Goal: Connect with others: Connect with others

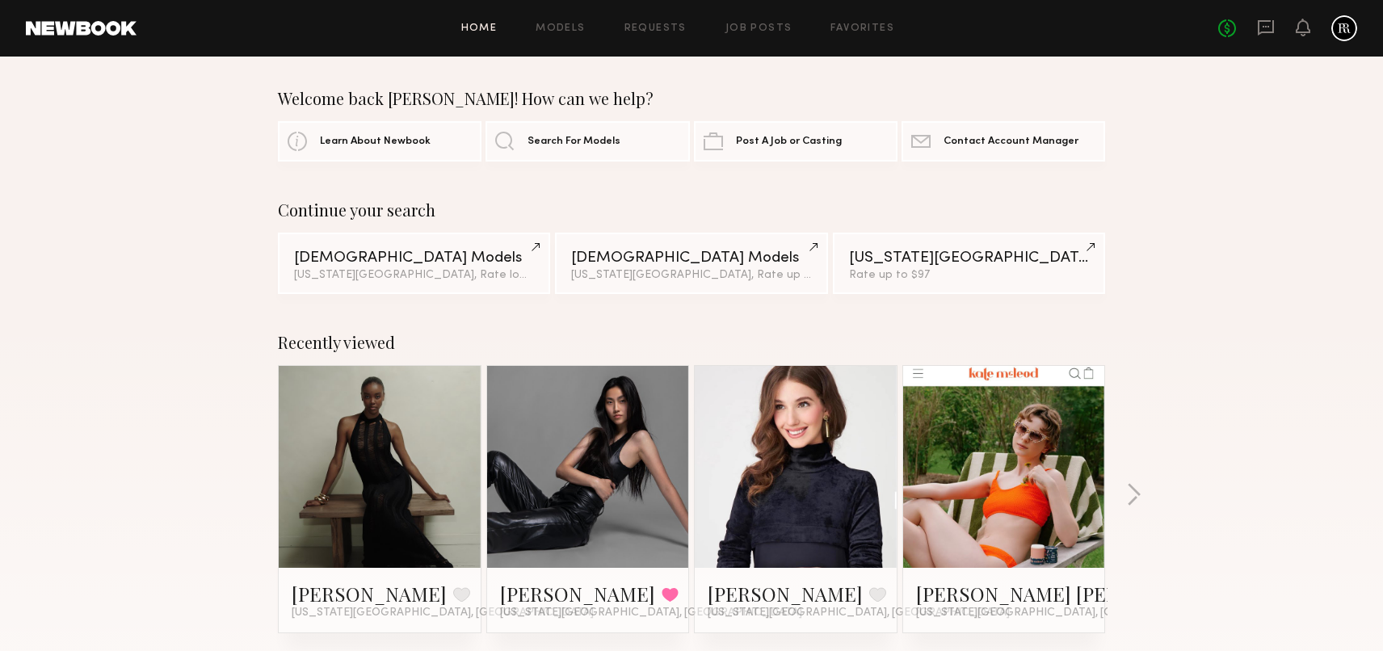
scroll to position [623, 0]
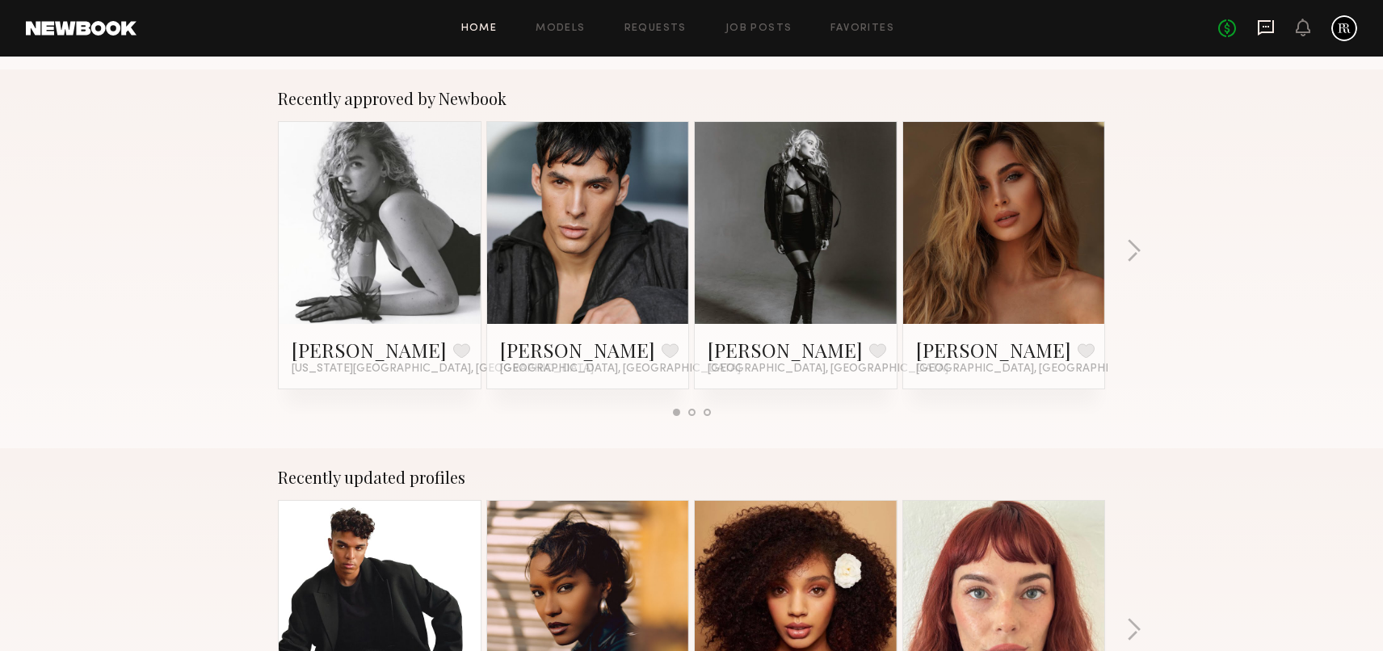
click at [1264, 24] on icon at bounding box center [1266, 28] width 18 height 18
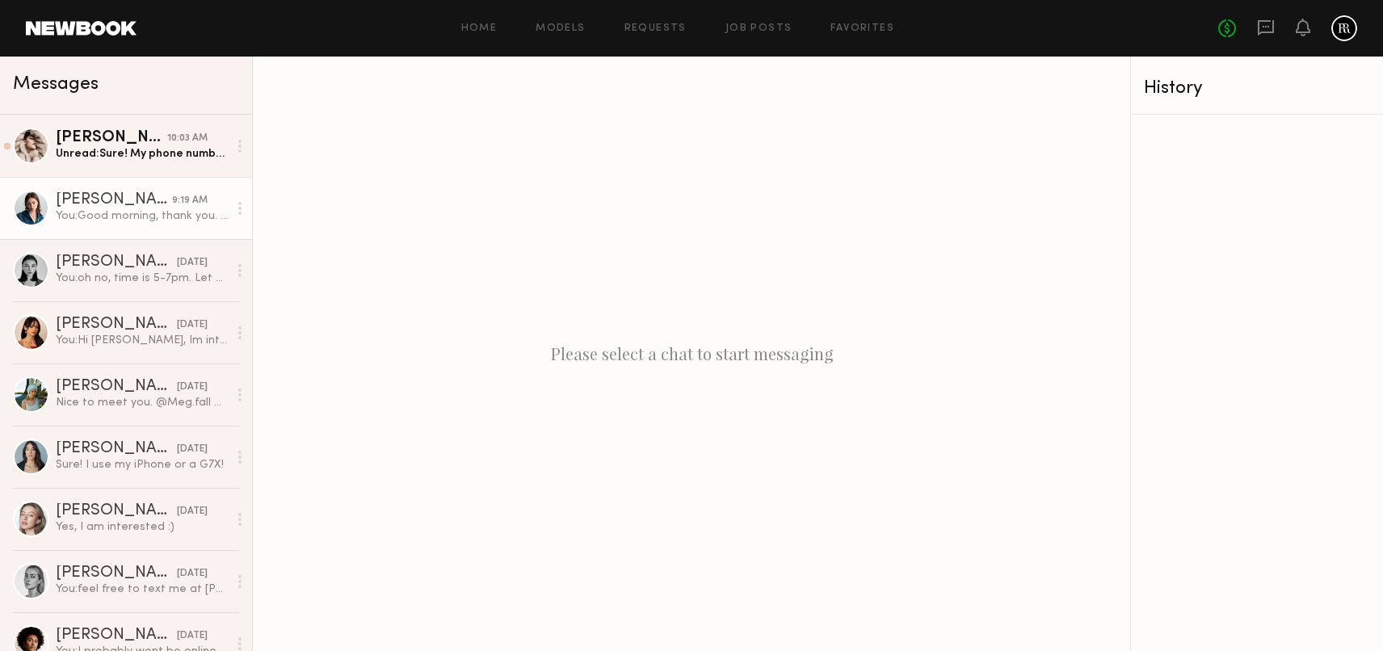
drag, startPoint x: 142, startPoint y: 216, endPoint x: 145, endPoint y: 171, distance: 44.5
click at [142, 216] on div "You: Good morning, thank you. Looking forward." at bounding box center [142, 215] width 172 height 15
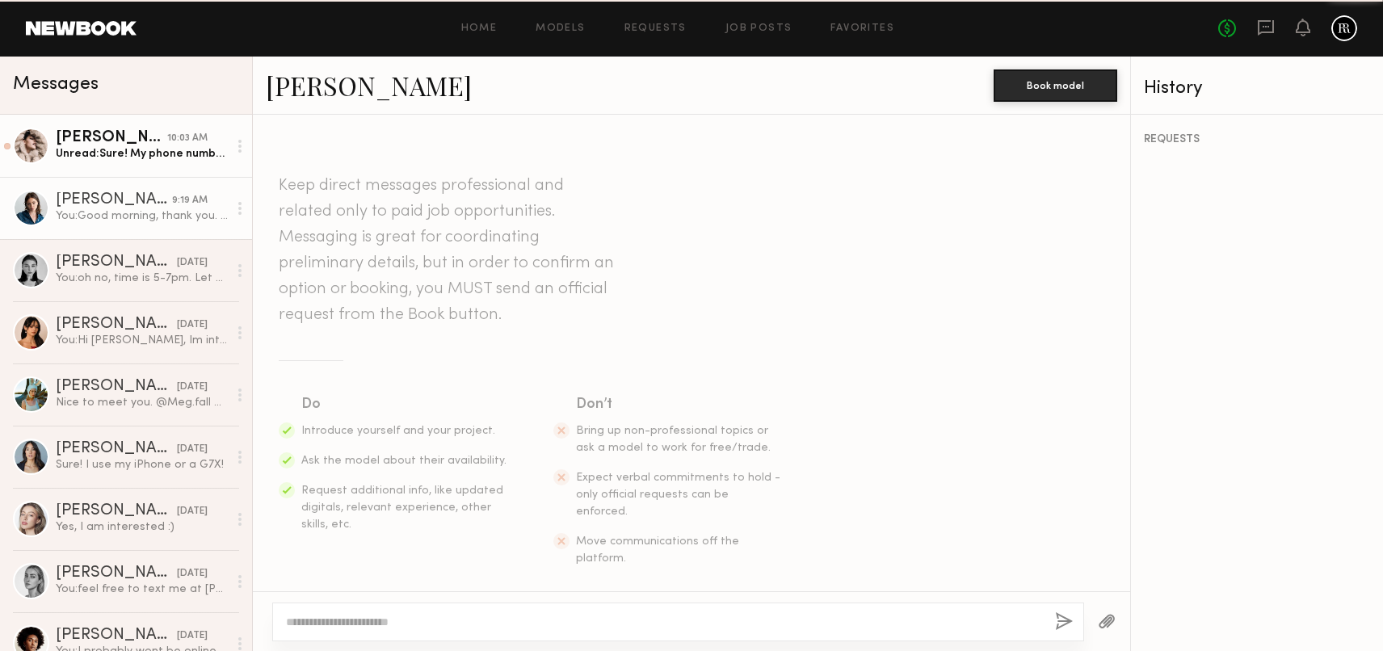
scroll to position [1303, 0]
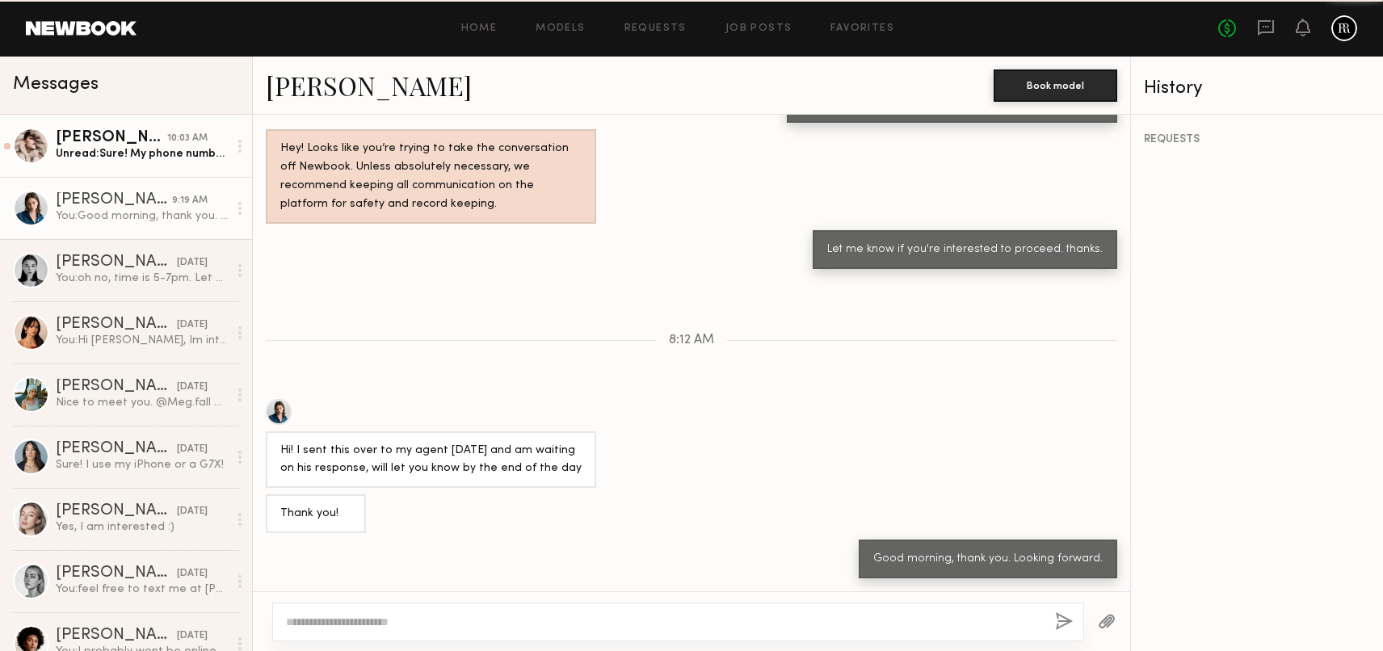
click at [145, 150] on div "Unread: Sure! My phone number is [PHONE_NUMBER]" at bounding box center [142, 153] width 172 height 15
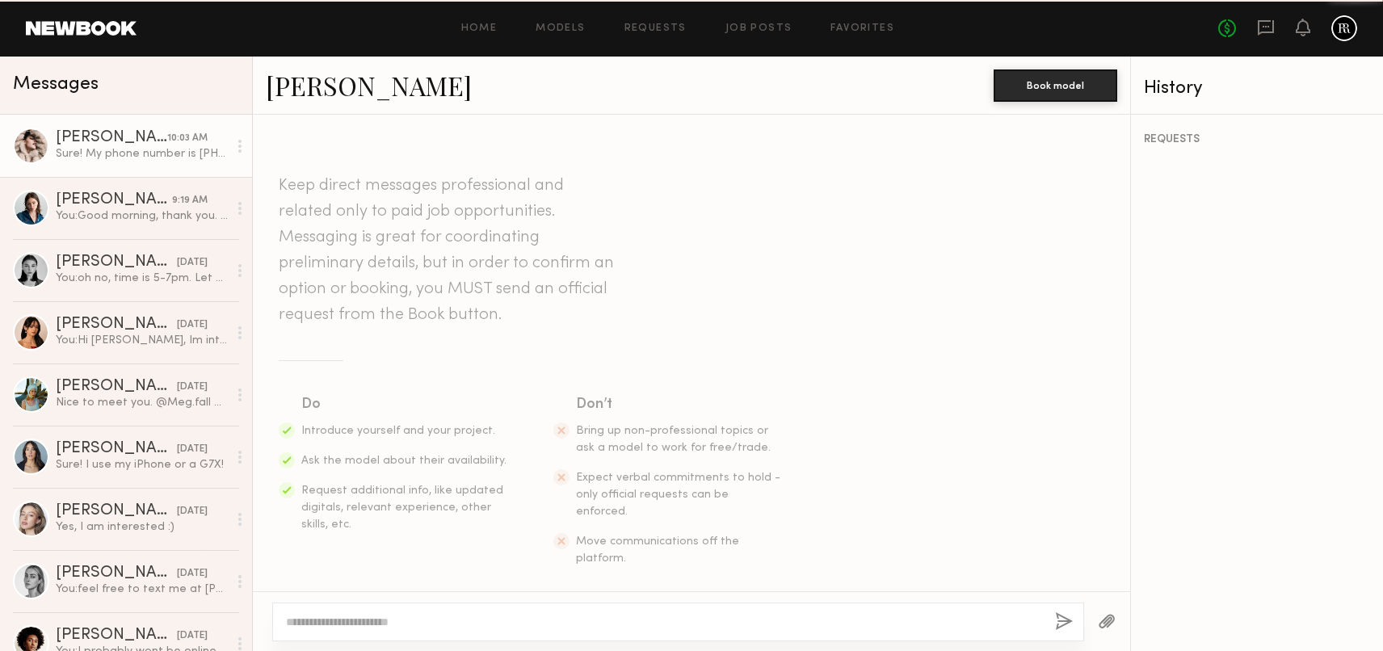
scroll to position [2007, 0]
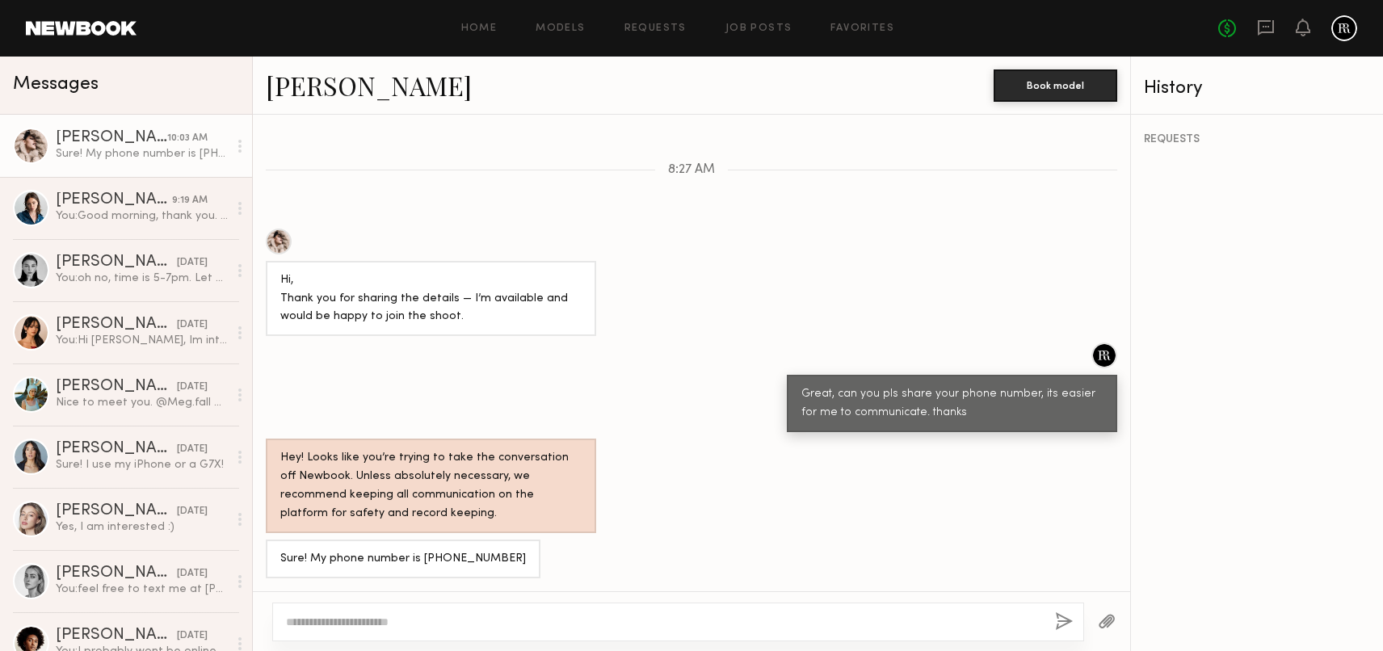
click at [153, 140] on div "[PERSON_NAME]" at bounding box center [111, 138] width 111 height 16
click at [321, 88] on link "[PERSON_NAME]" at bounding box center [369, 85] width 206 height 35
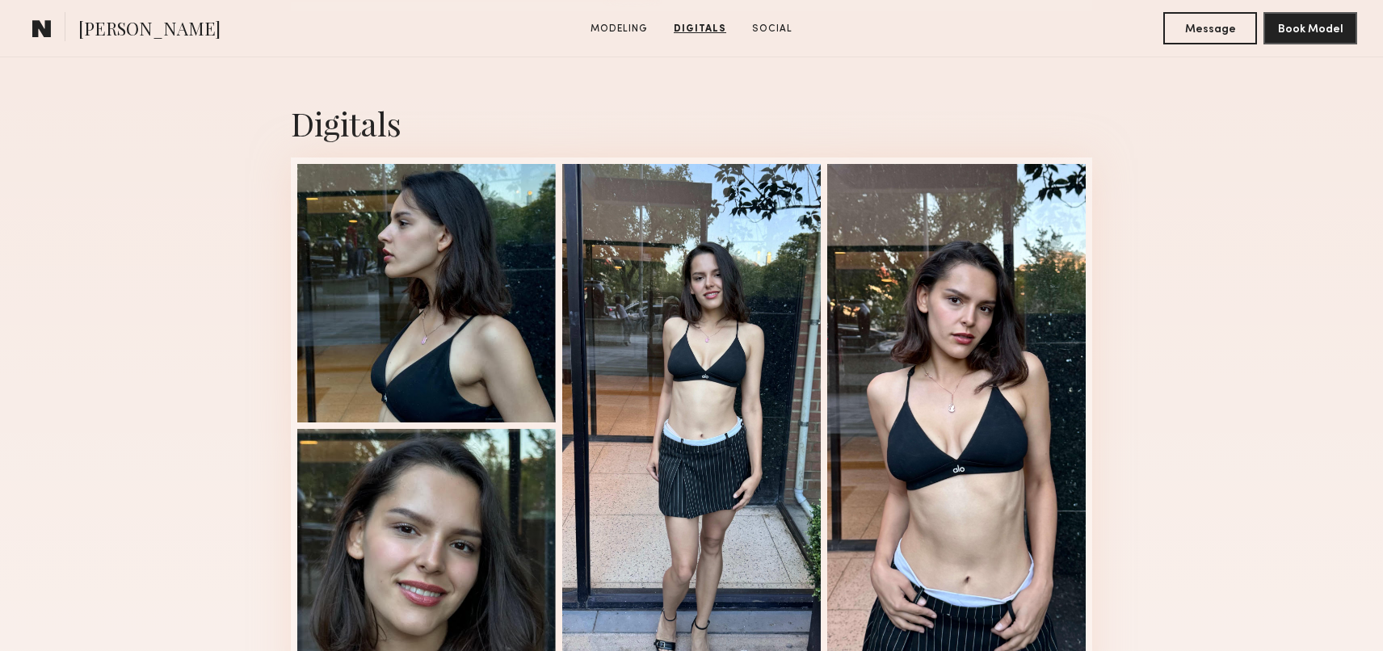
scroll to position [1575, 0]
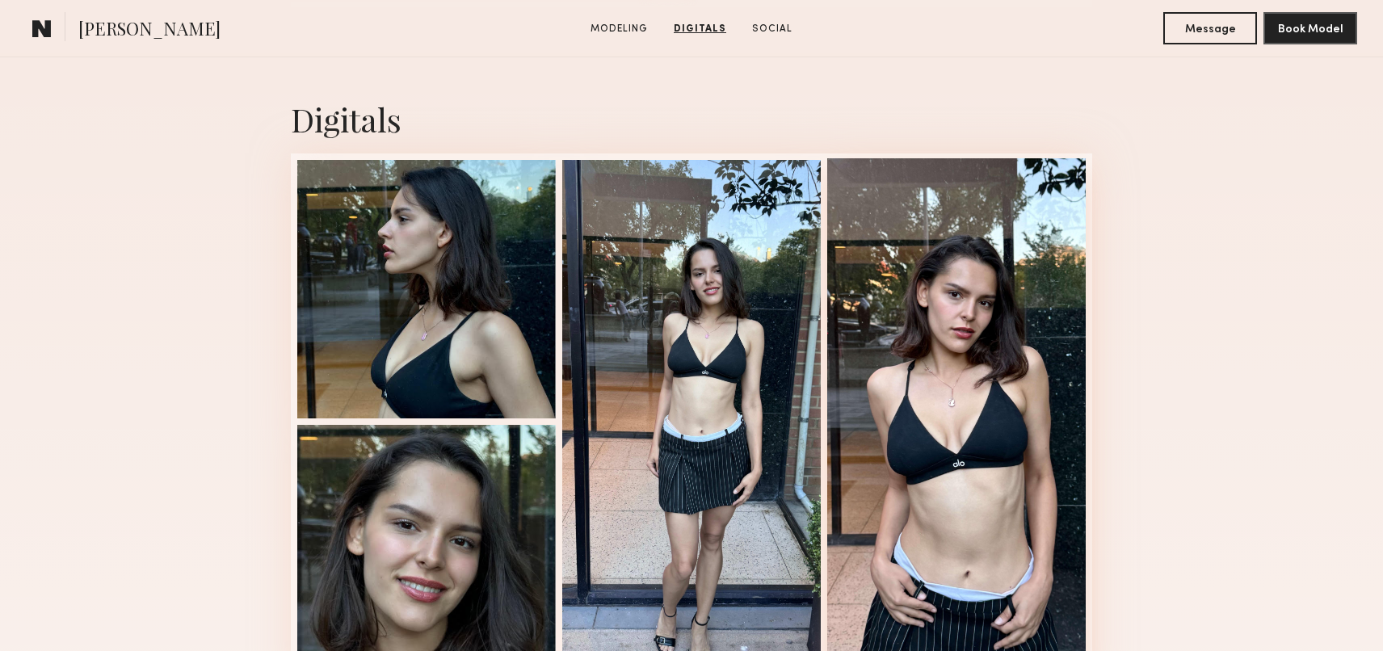
click at [959, 342] on div at bounding box center [956, 419] width 258 height 523
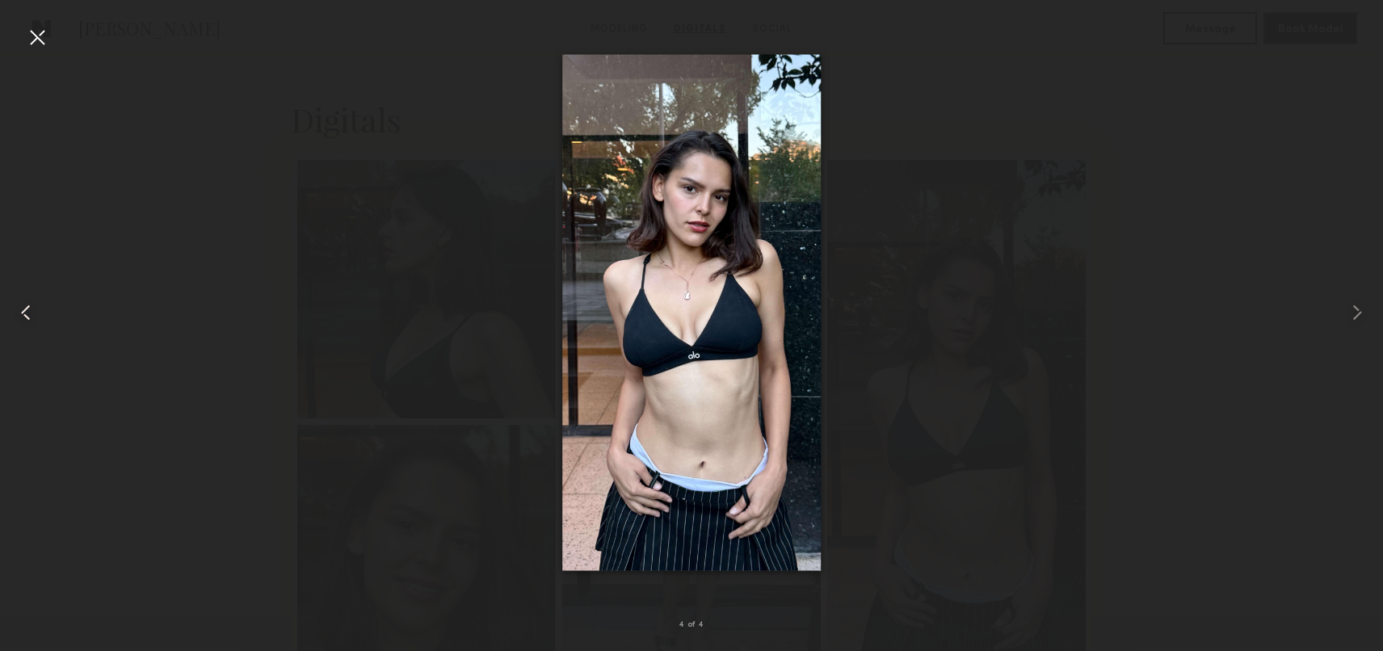
click at [31, 310] on common-icon at bounding box center [26, 313] width 26 height 26
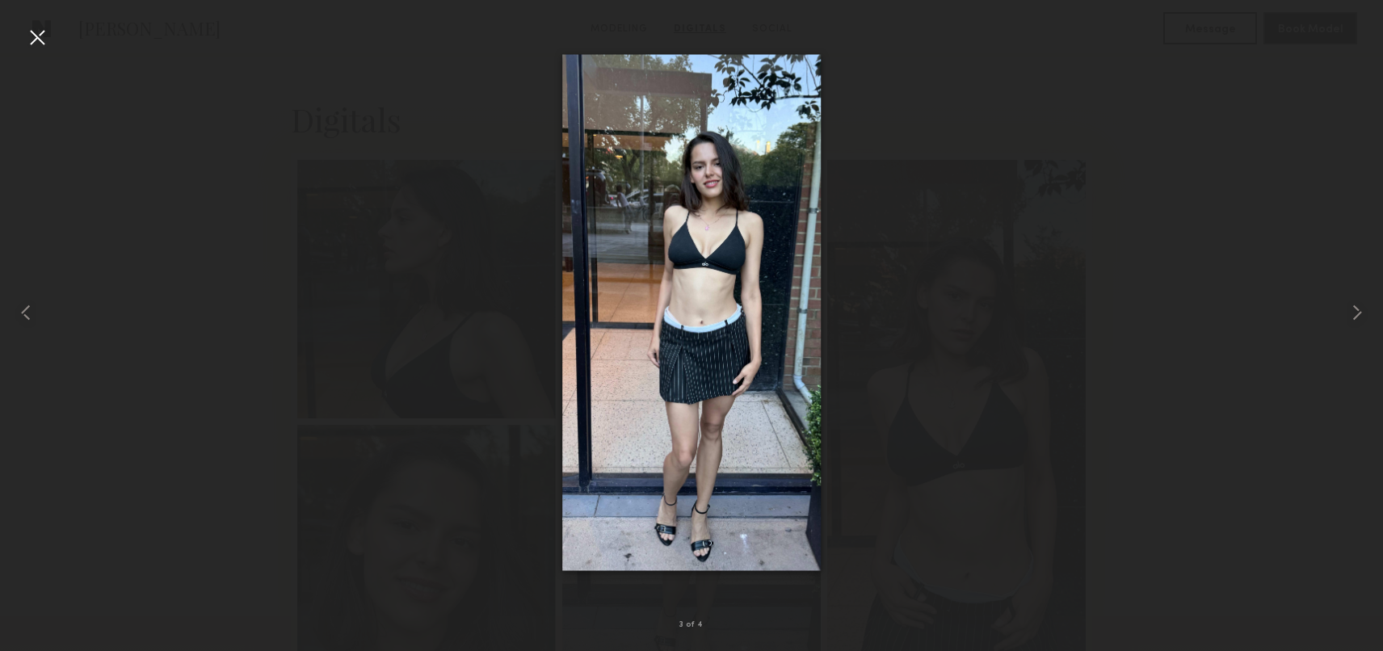
click at [45, 32] on div at bounding box center [37, 37] width 26 height 26
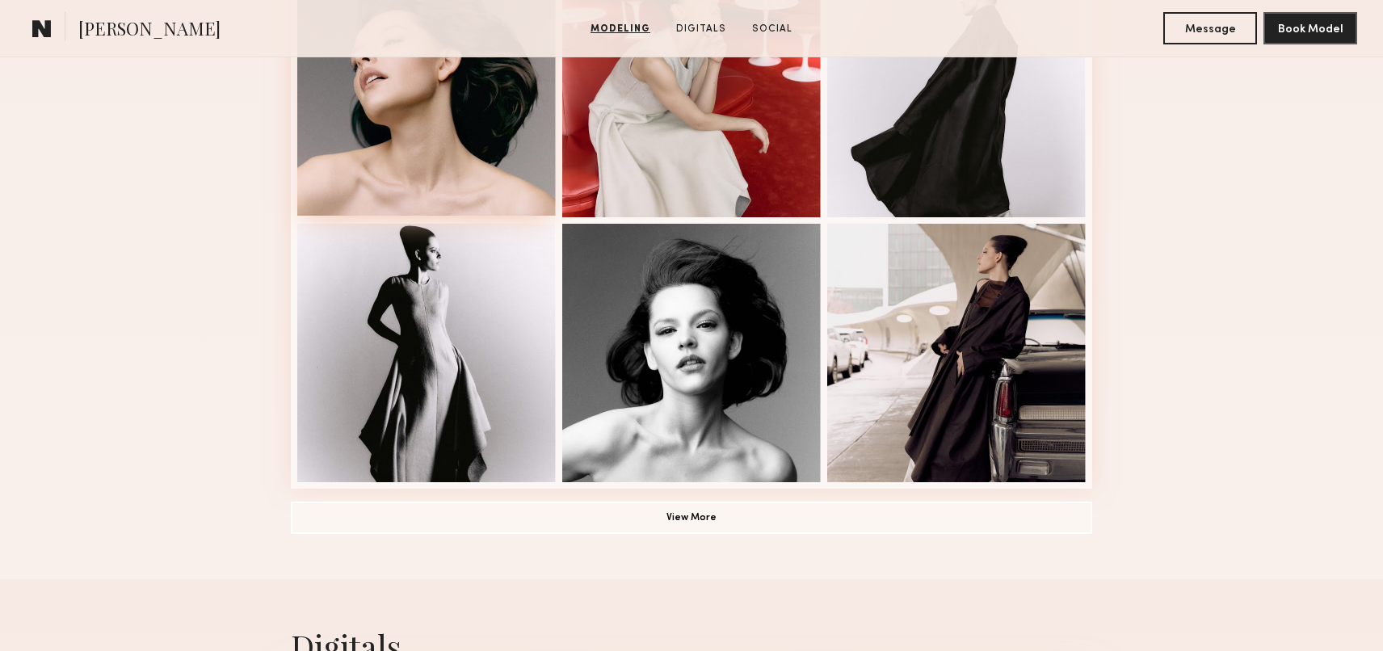
scroll to position [1053, 0]
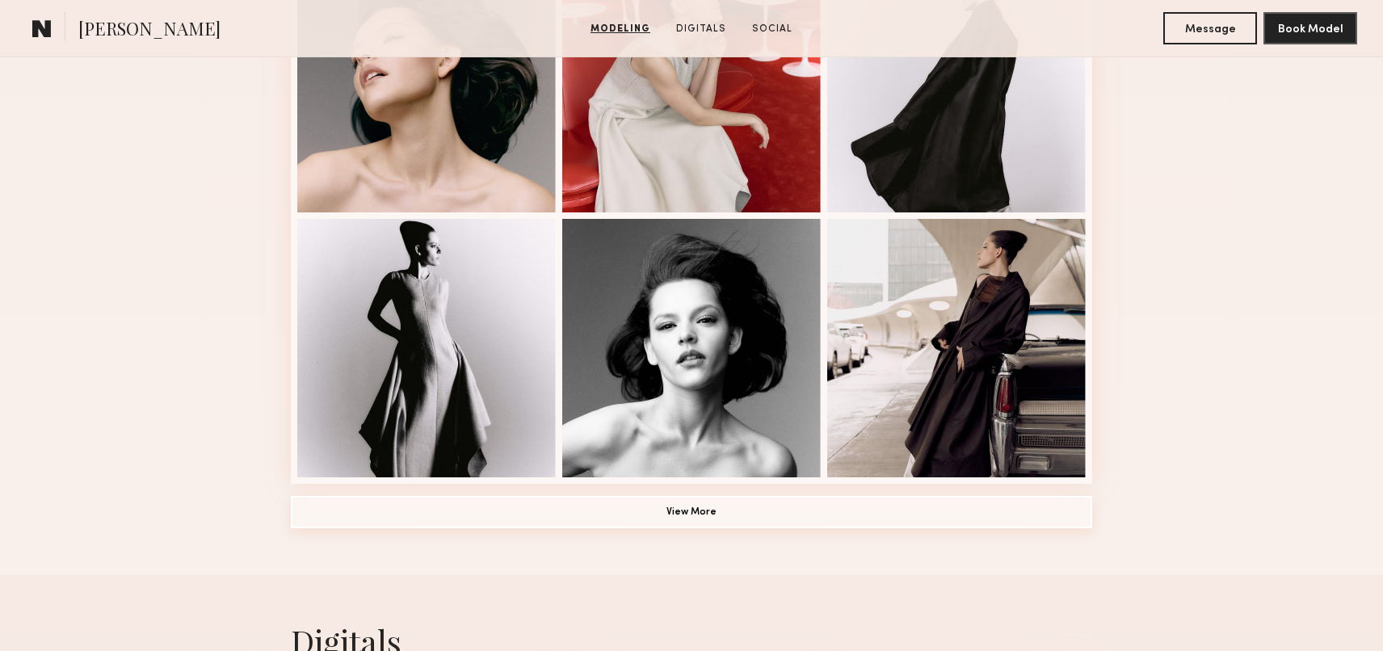
click at [711, 513] on button "View More" at bounding box center [691, 512] width 801 height 32
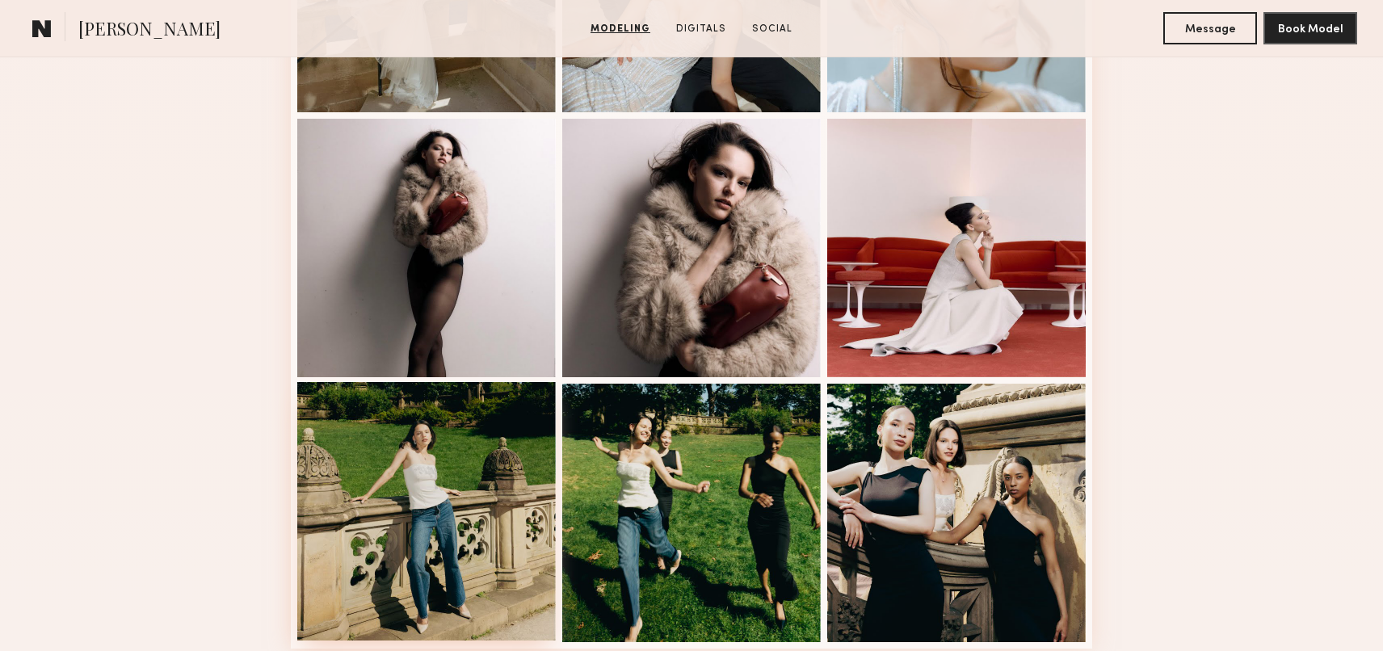
scroll to position [2010, 0]
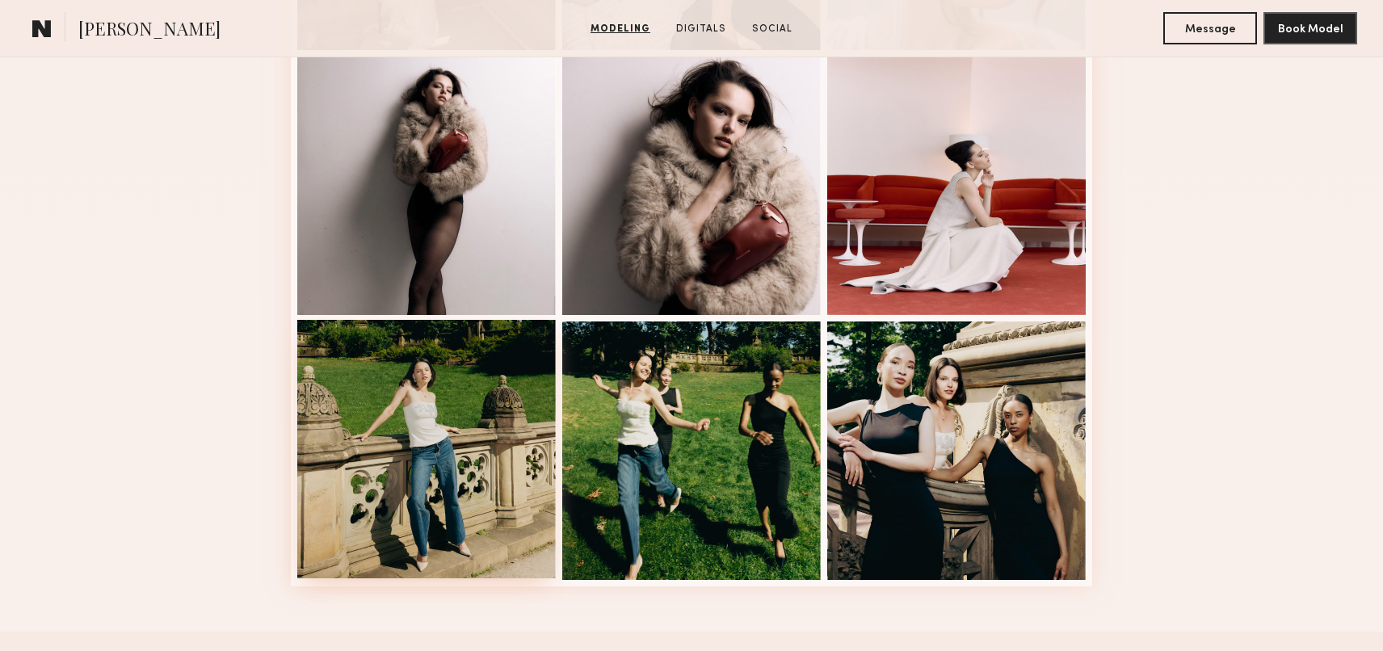
drag, startPoint x: 472, startPoint y: 429, endPoint x: 460, endPoint y: 429, distance: 11.3
click at [472, 429] on div at bounding box center [426, 449] width 258 height 258
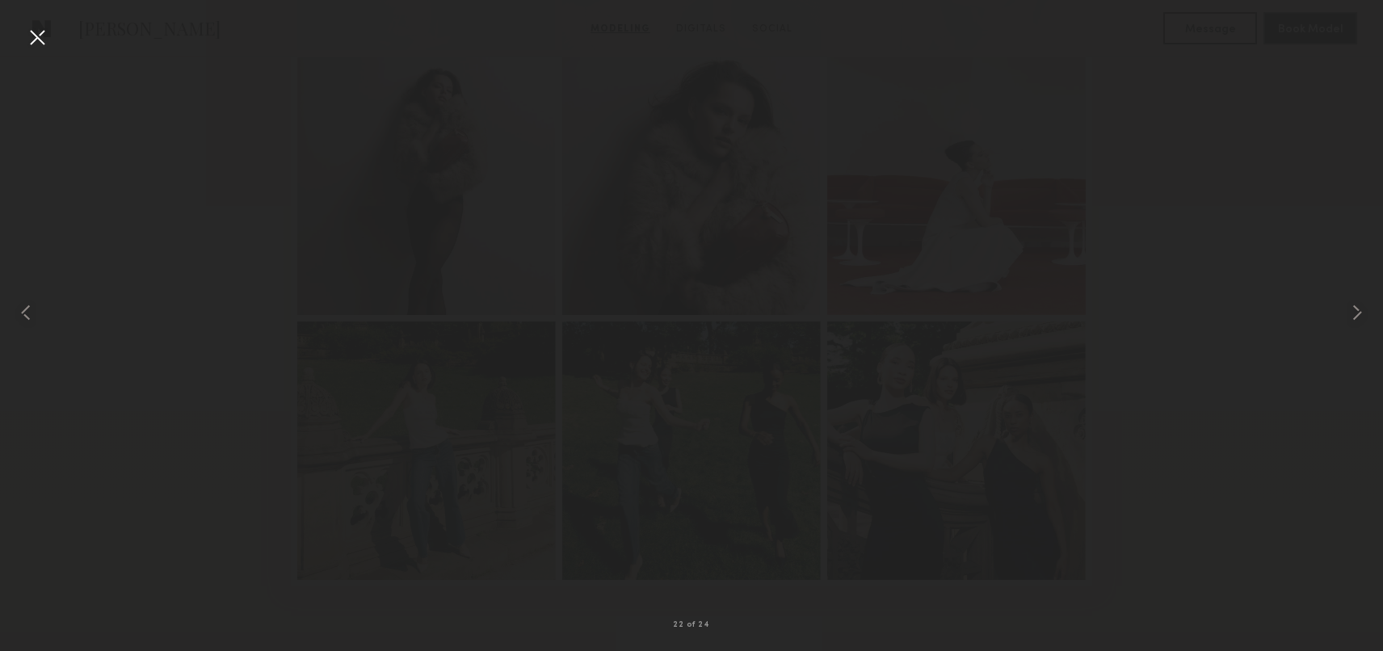
click at [623, 393] on div at bounding box center [691, 312] width 1383 height 573
click at [29, 314] on common-icon at bounding box center [26, 313] width 26 height 26
